Goal: Book appointment/travel/reservation

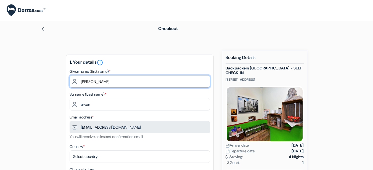
click at [102, 82] on input "[PERSON_NAME]" at bounding box center [140, 81] width 140 height 12
type input "[PERSON_NAME]"
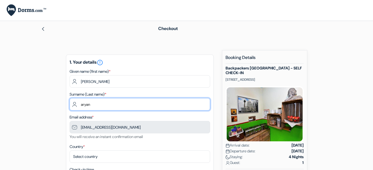
click at [96, 106] on input "aryan" at bounding box center [140, 104] width 140 height 12
type input "a"
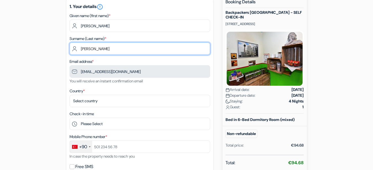
scroll to position [56, 0]
type input "[PERSON_NAME]"
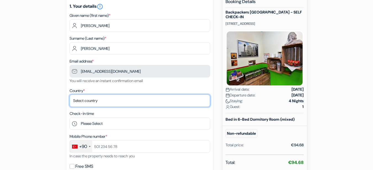
click at [108, 97] on select "Select country [GEOGRAPHIC_DATA] [GEOGRAPHIC_DATA] [GEOGRAPHIC_DATA] [GEOGRAPHI…" at bounding box center [140, 101] width 140 height 12
select select "af"
click at [70, 95] on select "Select country [GEOGRAPHIC_DATA] [GEOGRAPHIC_DATA] [GEOGRAPHIC_DATA] [GEOGRAPHI…" at bounding box center [140, 101] width 140 height 12
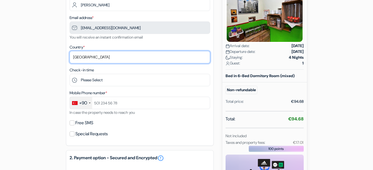
scroll to position [100, 0]
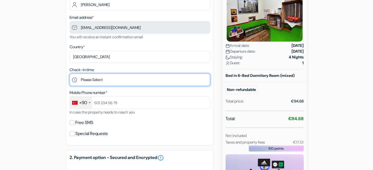
click at [94, 78] on select "Please Select 14:00 15:00 16:00 17:00 18:00 19:00 20:00 21:00 22:00 23:00" at bounding box center [140, 80] width 140 height 12
select select "17"
click at [70, 74] on select "Please Select 14:00 15:00 16:00 17:00 18:00 19:00 20:00 21:00 22:00 23:00" at bounding box center [140, 80] width 140 height 12
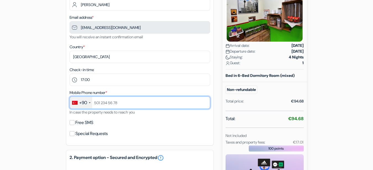
click at [102, 105] on input "text" at bounding box center [140, 103] width 140 height 12
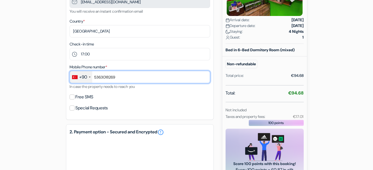
scroll to position [126, 0]
type input "5363018269"
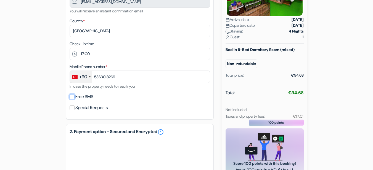
click at [72, 97] on input "Free SMS" at bounding box center [72, 96] width 5 height 5
checkbox input "true"
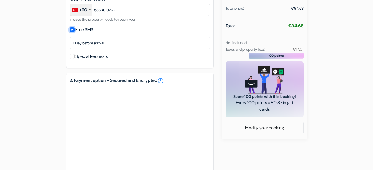
scroll to position [193, 0]
click at [73, 57] on input "Special Requests" at bounding box center [72, 56] width 5 height 5
checkbox input "true"
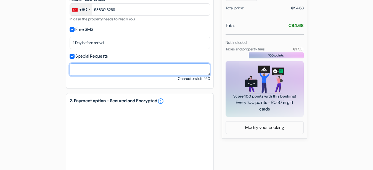
click at [81, 72] on textarea at bounding box center [140, 69] width 140 height 12
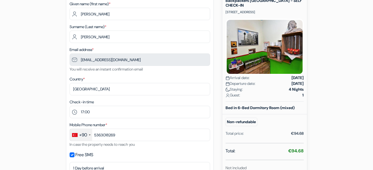
scroll to position [0, 0]
